Goal: Use online tool/utility: Utilize a website feature to perform a specific function

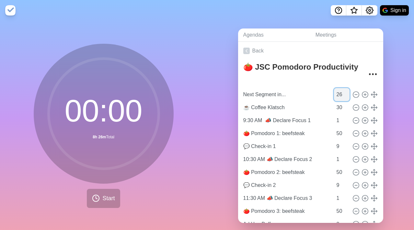
click at [334, 93] on input "26" at bounding box center [342, 94] width 16 height 13
type input "859"
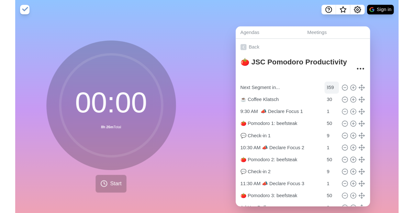
scroll to position [0, 0]
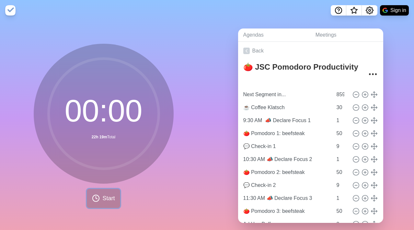
click at [106, 192] on button "Start" at bounding box center [103, 198] width 33 height 19
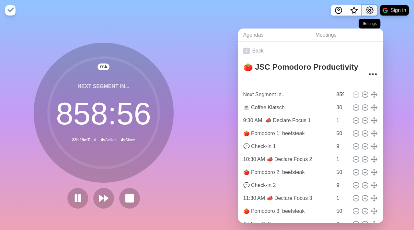
click at [373, 10] on icon "Settings" at bounding box center [369, 10] width 7 height 7
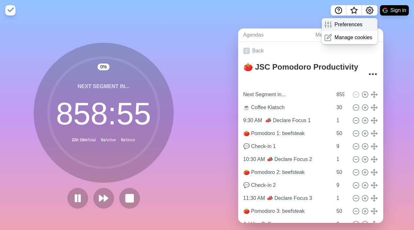
click at [357, 20] on div "Preferences" at bounding box center [349, 24] width 56 height 13
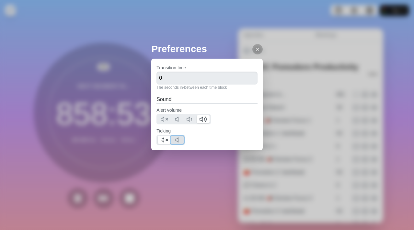
click at [176, 139] on polygon at bounding box center [176, 140] width 3 height 5
click at [164, 140] on icon at bounding box center [164, 140] width 8 height 8
click at [255, 47] on icon at bounding box center [257, 49] width 5 height 5
